Goal: Transaction & Acquisition: Purchase product/service

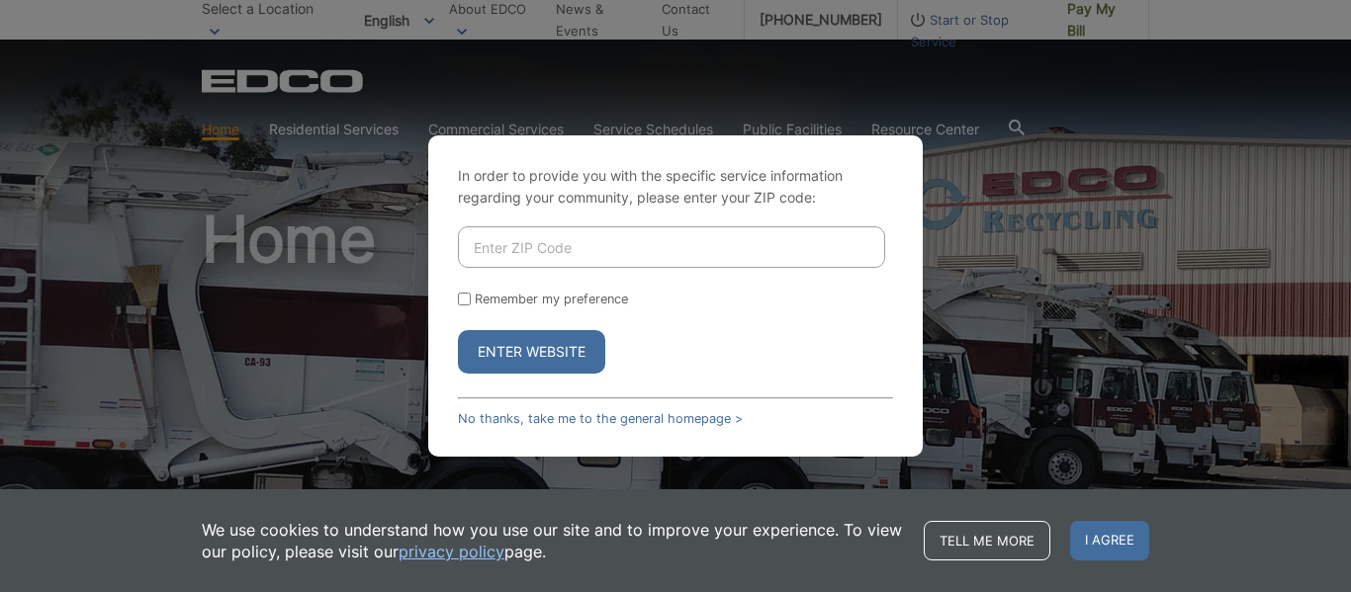
click at [544, 241] on input "Enter ZIP Code" at bounding box center [671, 247] width 427 height 42
type input "92029"
click at [464, 299] on input "Remember my preference" at bounding box center [464, 299] width 13 height 13
checkbox input "true"
click at [538, 341] on button "Enter Website" at bounding box center [531, 352] width 147 height 44
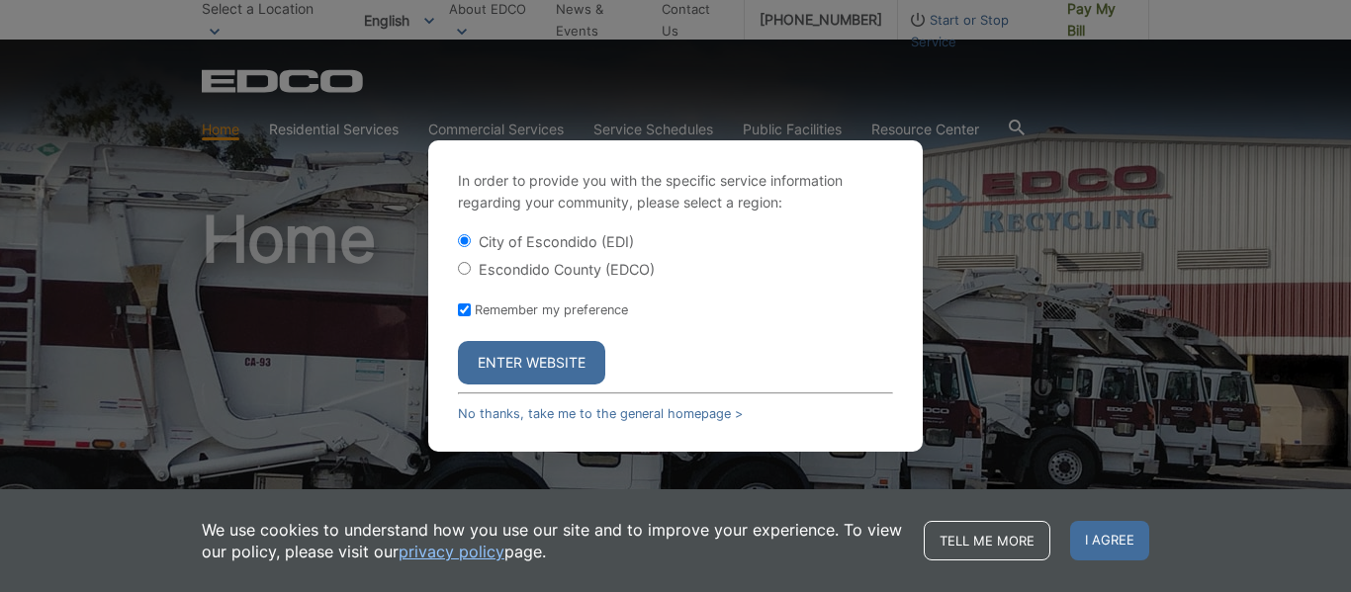
click at [461, 262] on input "Escondido County (EDCO)" at bounding box center [464, 268] width 13 height 13
radio input "true"
click at [539, 360] on button "Enter Website" at bounding box center [531, 363] width 147 height 44
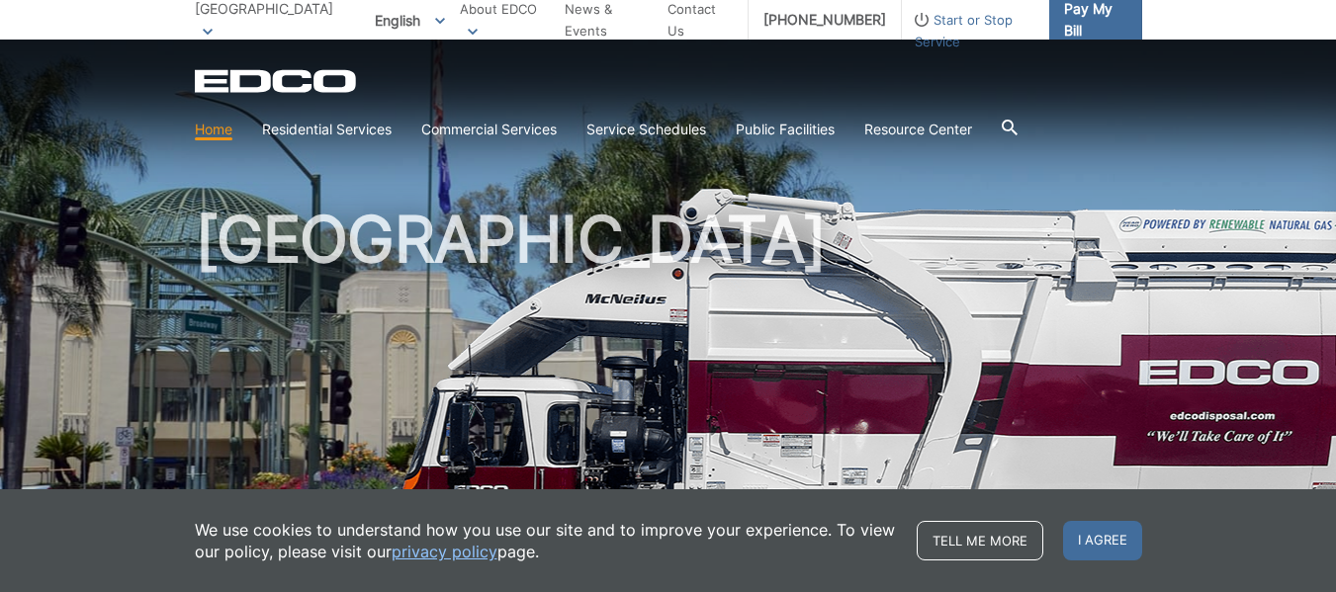
click at [1075, 27] on span "Pay My Bill" at bounding box center [1095, 20] width 62 height 44
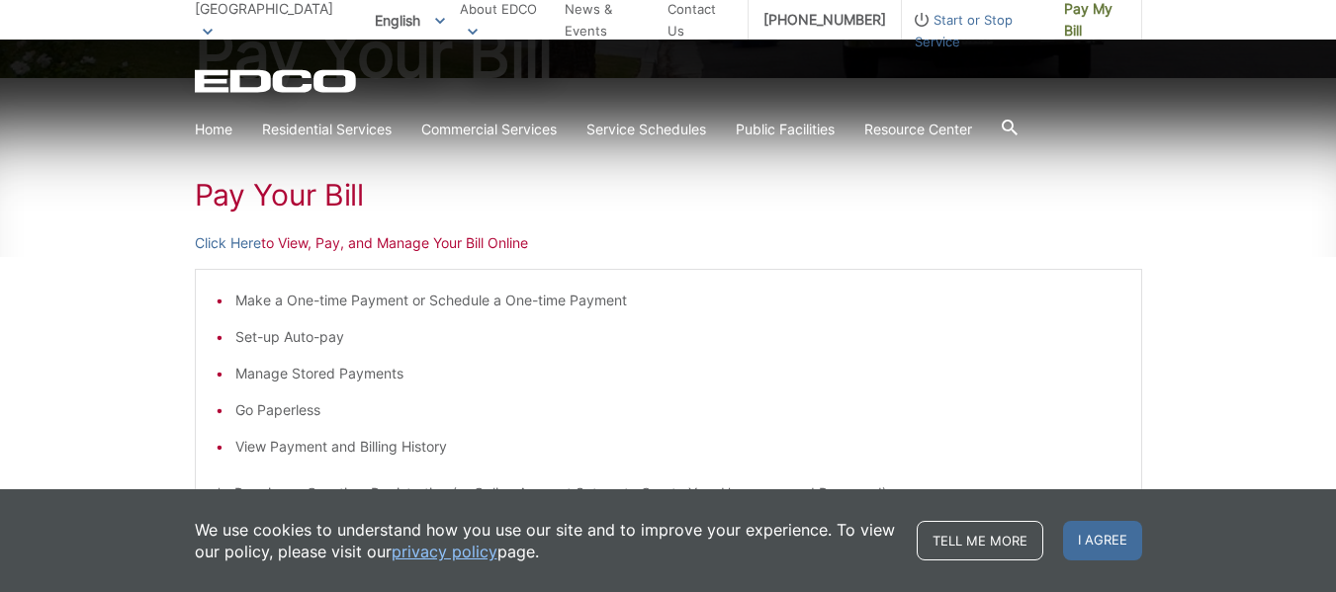
scroll to position [308, 0]
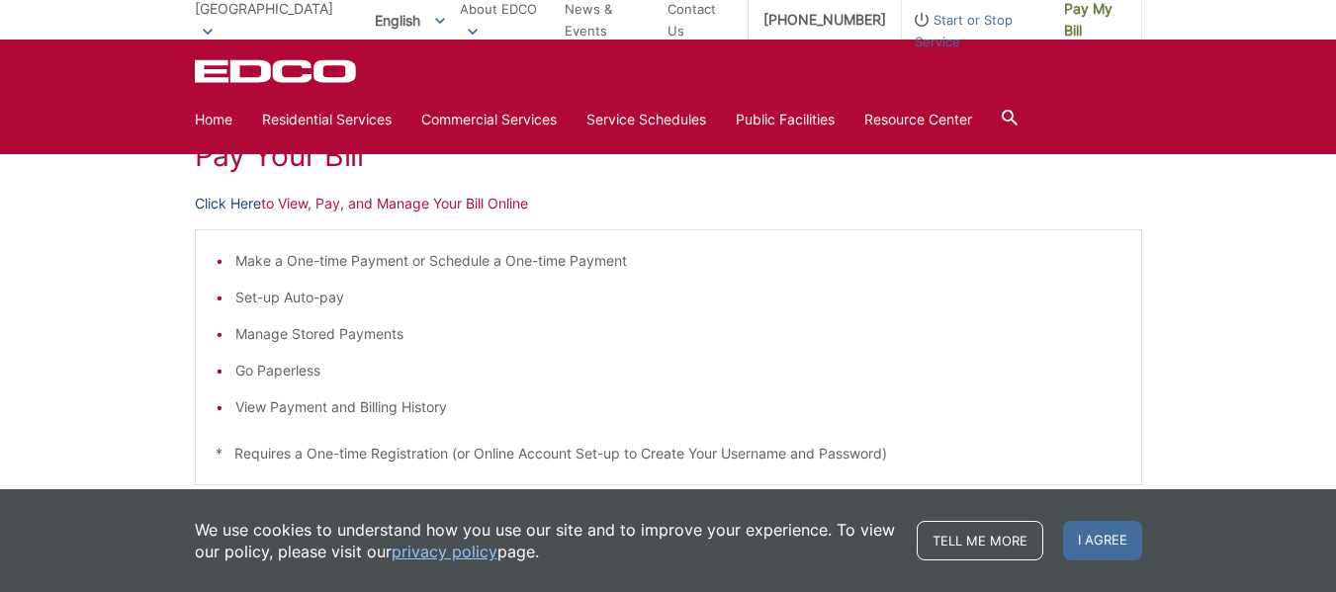
click at [220, 207] on link "Click Here" at bounding box center [228, 204] width 66 height 22
